Goal: Find specific page/section: Find specific page/section

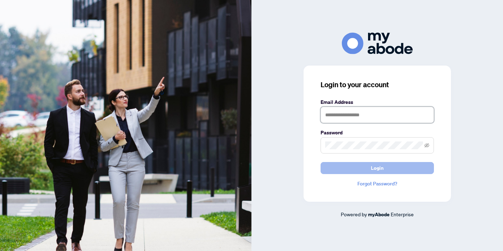
type input "**********"
click at [376, 168] on span "Login" at bounding box center [377, 167] width 13 height 11
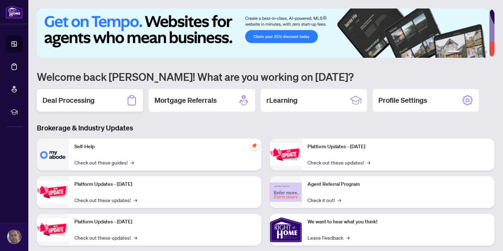
click at [74, 101] on h2 "Deal Processing" at bounding box center [68, 100] width 52 height 10
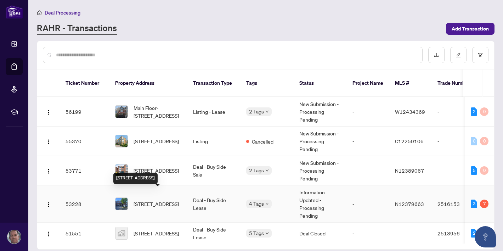
click at [152, 200] on span "[STREET_ADDRESS]" at bounding box center [155, 204] width 45 height 8
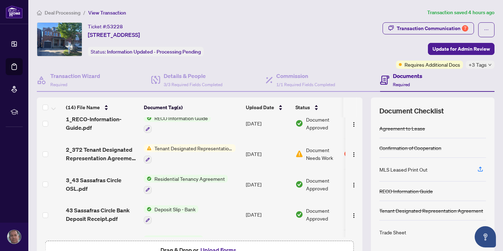
scroll to position [293, 0]
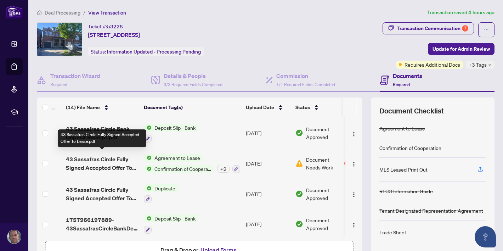
click at [102, 159] on span "43 Sassafras Circle Fully Signed Accepted Offer To Lease.pdf" at bounding box center [102, 163] width 72 height 17
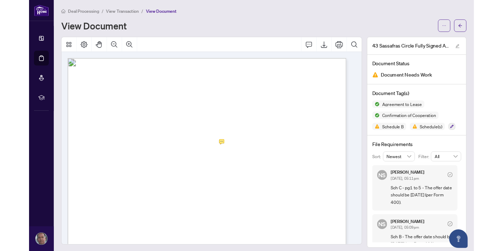
scroll to position [5, 0]
